Goal: Information Seeking & Learning: Learn about a topic

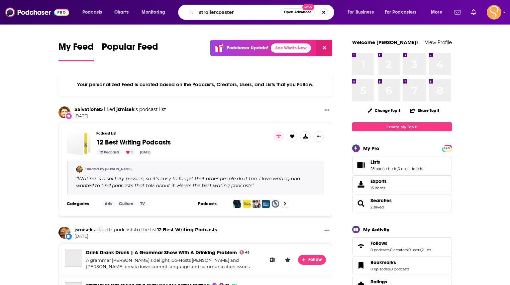
type input "strollercoaster"
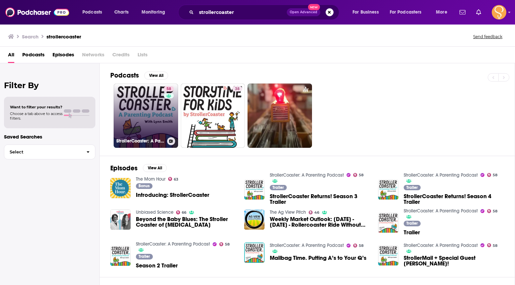
click at [149, 113] on link "58 StrollerCoaster: A Parenting Podcast" at bounding box center [146, 116] width 64 height 64
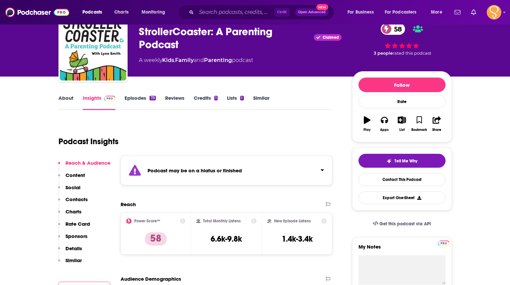
scroll to position [66, 0]
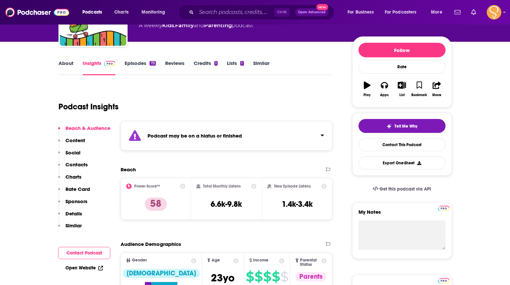
click at [68, 62] on link "About" at bounding box center [65, 67] width 15 height 15
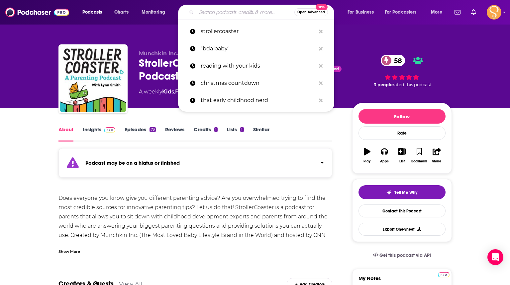
click at [237, 17] on input "Search podcasts, credits, & more..." at bounding box center [245, 12] width 98 height 11
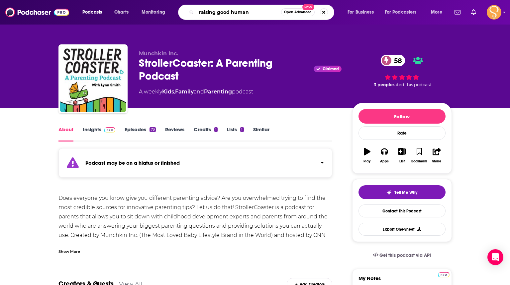
type input "raising good humans"
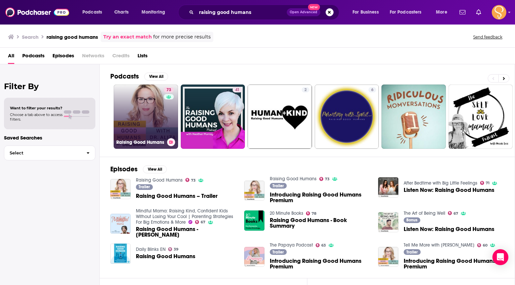
click at [162, 111] on link "73 Raising Good Humans" at bounding box center [146, 117] width 64 height 64
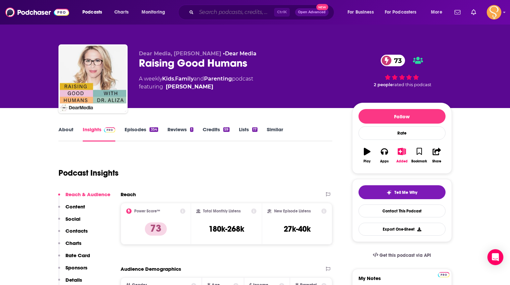
click at [237, 13] on input "Search podcasts, credits, & more..." at bounding box center [235, 12] width 78 height 11
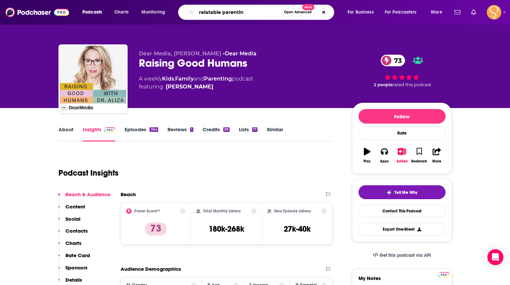
type input "relatable parenting"
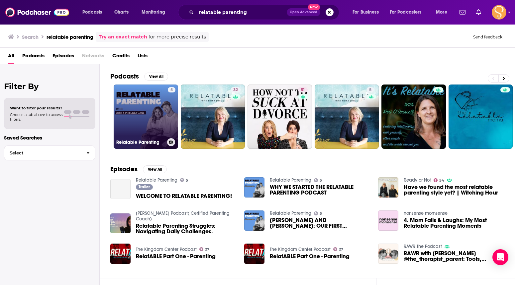
click at [154, 127] on link "5 Relatable Parenting" at bounding box center [146, 117] width 64 height 64
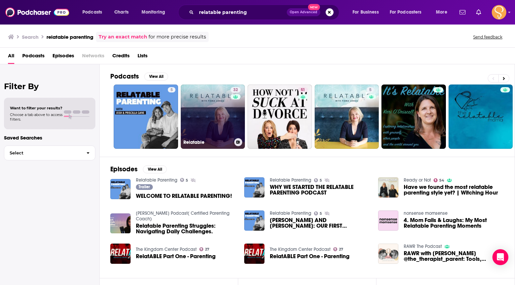
click at [213, 112] on link "32 Relatable" at bounding box center [213, 117] width 64 height 64
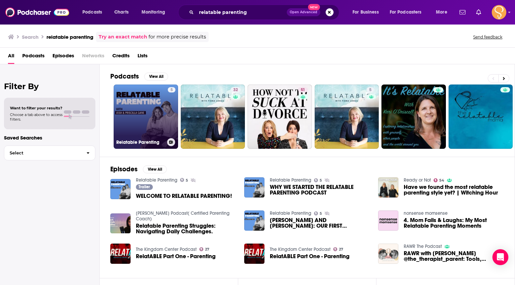
click at [151, 122] on link "5 Relatable Parenting" at bounding box center [146, 117] width 64 height 64
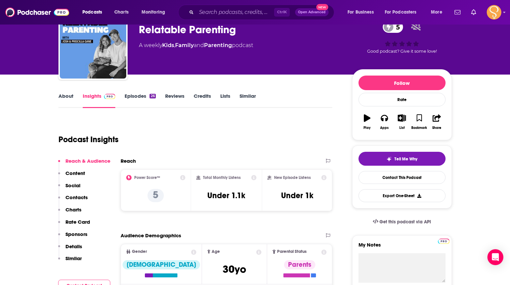
scroll to position [33, 0]
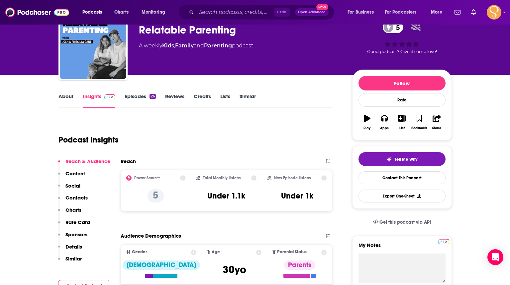
click at [64, 98] on link "About" at bounding box center [65, 100] width 15 height 15
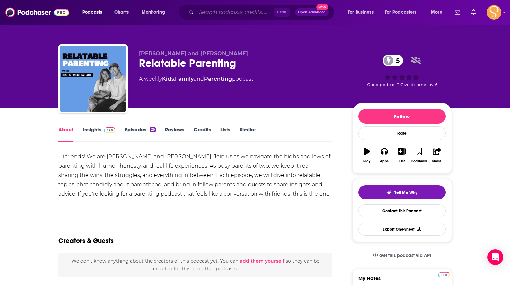
click at [232, 14] on input "Search podcasts, credits, & more..." at bounding box center [235, 12] width 78 height 11
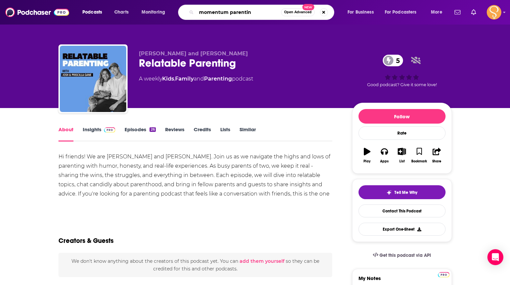
type input "momentum parenting"
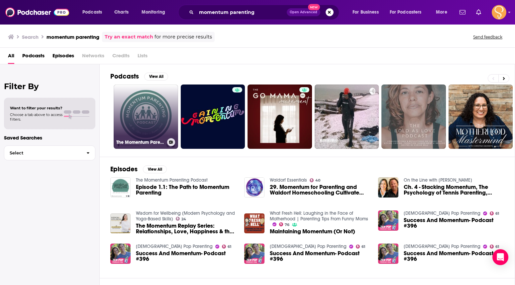
click at [150, 122] on link "The Momentum Parenting Podcast" at bounding box center [146, 117] width 64 height 64
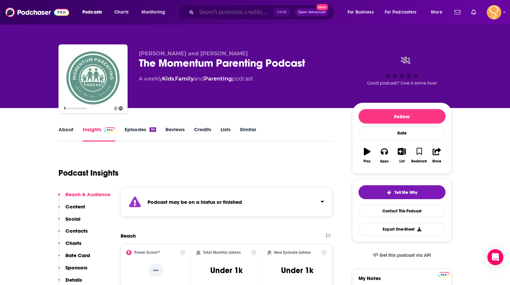
click at [252, 12] on input "Search podcasts, credits, & more..." at bounding box center [235, 12] width 78 height 11
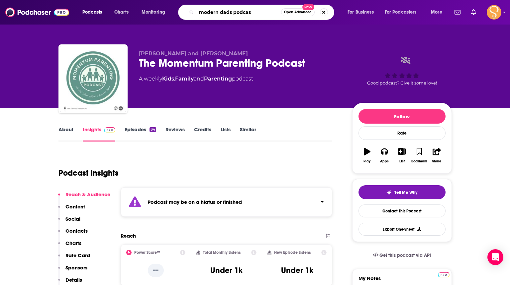
type input "modern dads podcast"
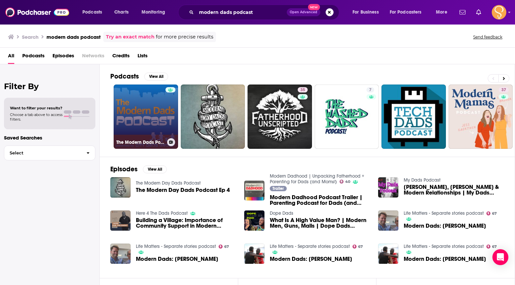
click at [163, 110] on link "The Modern Dads Podcast" at bounding box center [146, 117] width 64 height 64
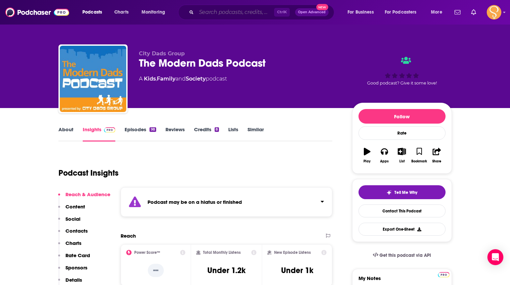
click at [257, 13] on input "Search podcasts, credits, & more..." at bounding box center [235, 12] width 78 height 11
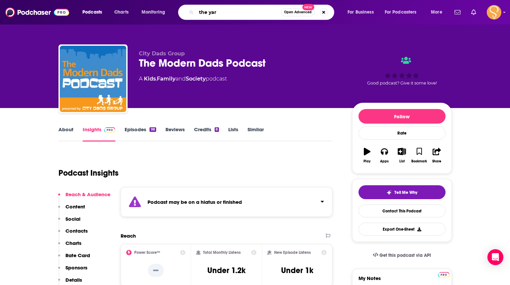
type input "the yarn"
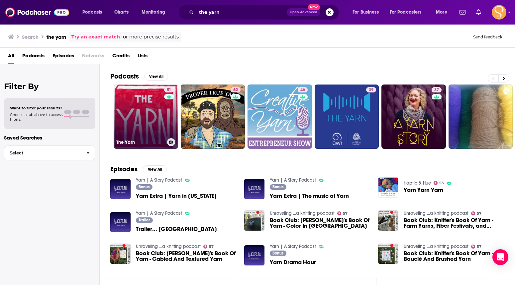
click at [143, 122] on link "51 The Yarn" at bounding box center [146, 117] width 64 height 64
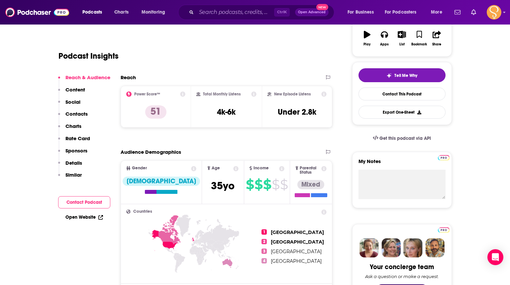
scroll to position [66, 0]
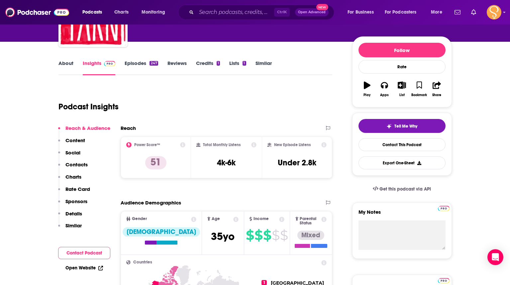
click at [67, 62] on link "About" at bounding box center [65, 67] width 15 height 15
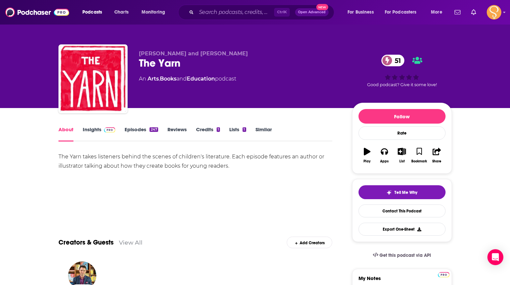
click at [143, 126] on link "Episodes 247" at bounding box center [140, 133] width 33 height 15
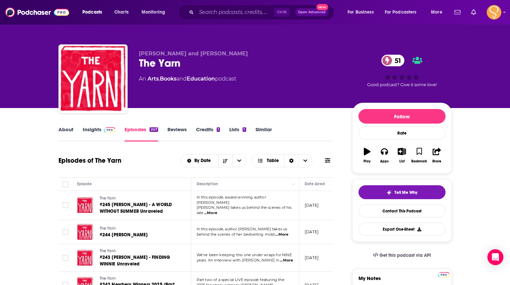
click at [102, 135] on link "Insights" at bounding box center [99, 133] width 33 height 15
